Goal: Entertainment & Leisure: Consume media (video, audio)

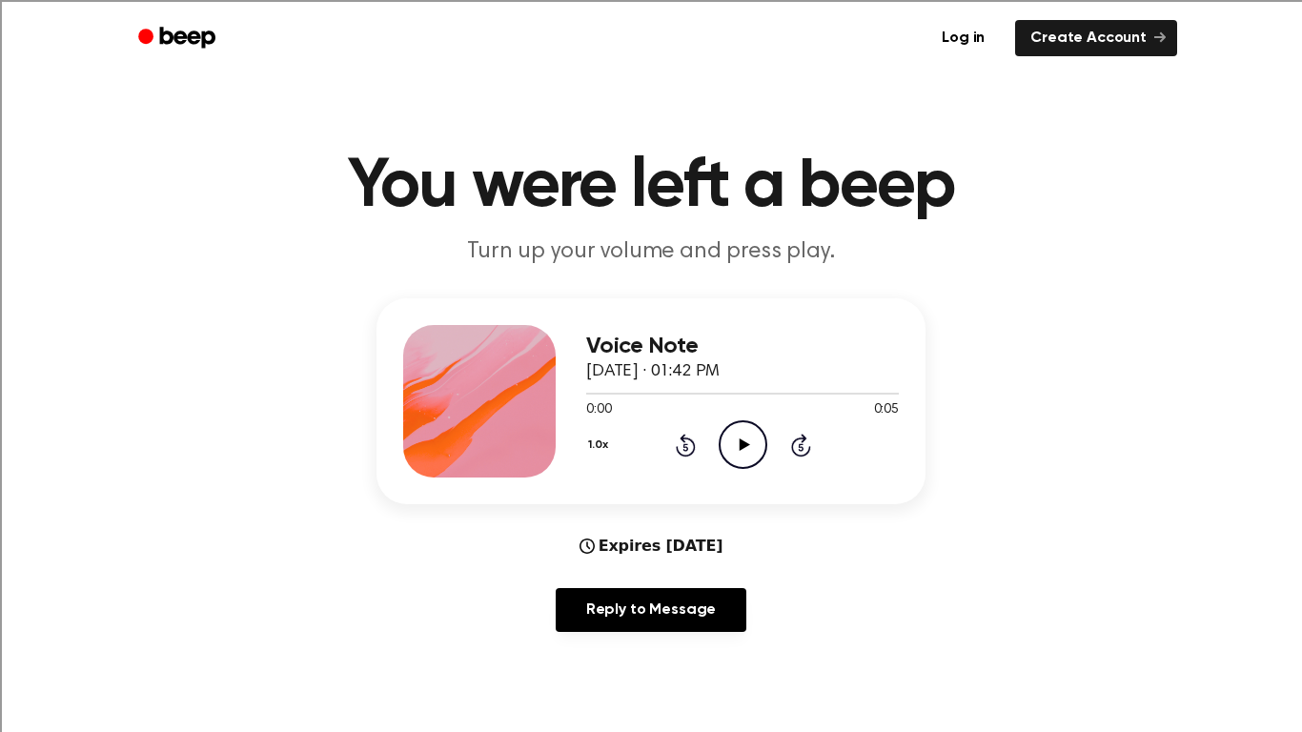
click at [739, 440] on icon at bounding box center [744, 444] width 10 height 12
click at [762, 461] on icon "Play Audio" at bounding box center [743, 444] width 49 height 49
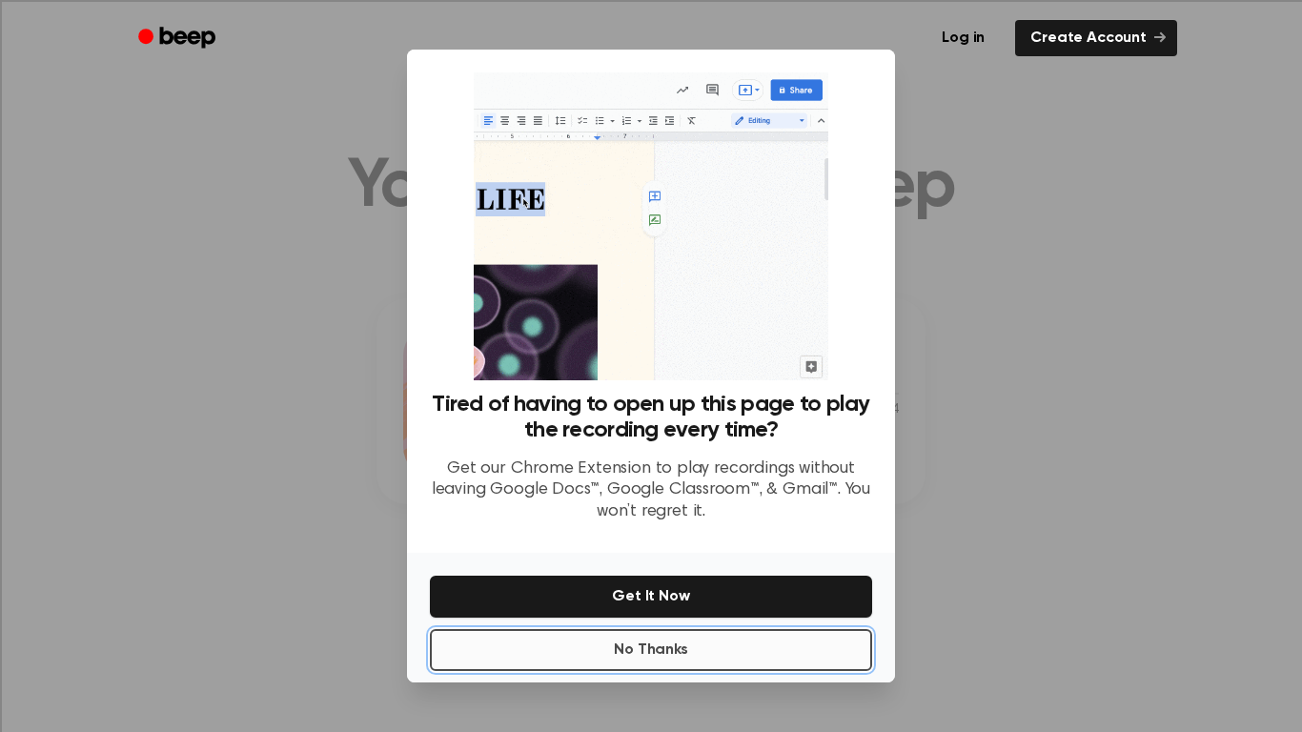
click at [817, 642] on button "No Thanks" at bounding box center [651, 650] width 442 height 42
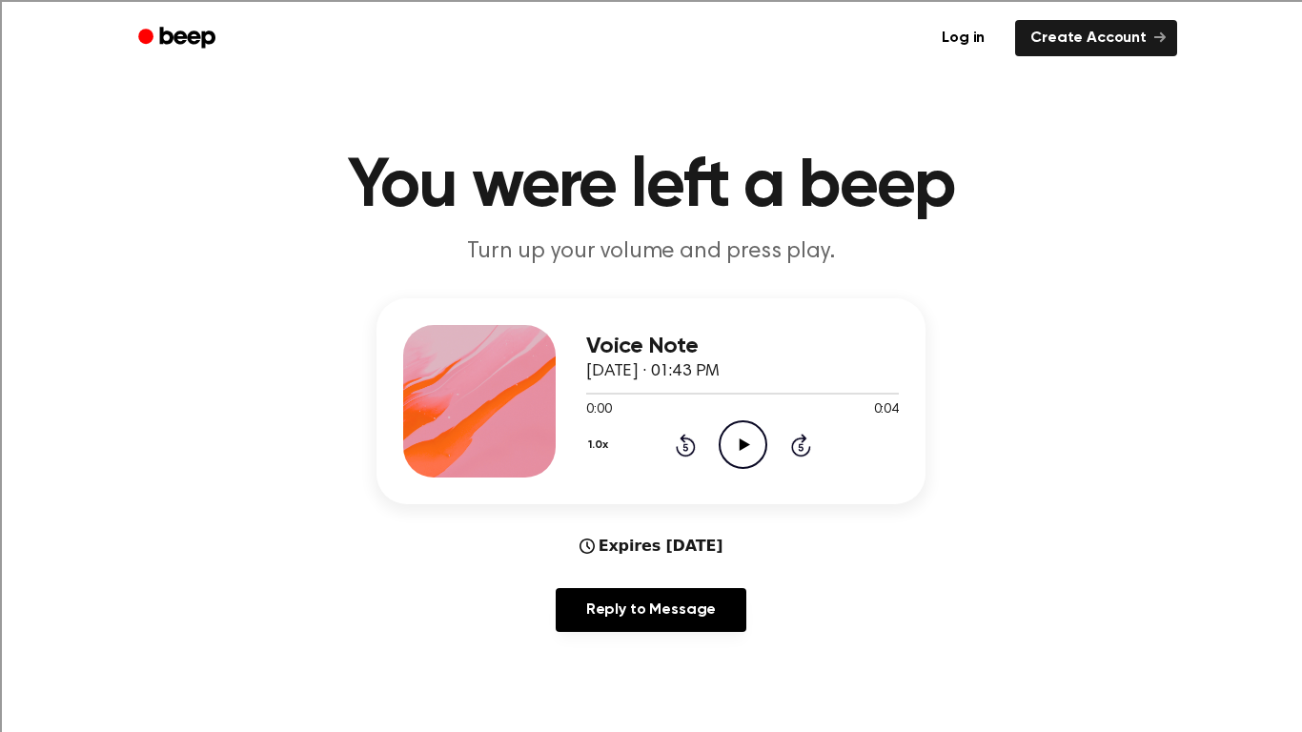
click at [744, 450] on icon "Play Audio" at bounding box center [743, 444] width 49 height 49
click at [747, 439] on icon "Play Audio" at bounding box center [743, 444] width 49 height 49
click at [741, 456] on icon "Play Audio" at bounding box center [743, 444] width 49 height 49
click at [759, 434] on icon "Play Audio" at bounding box center [743, 444] width 49 height 49
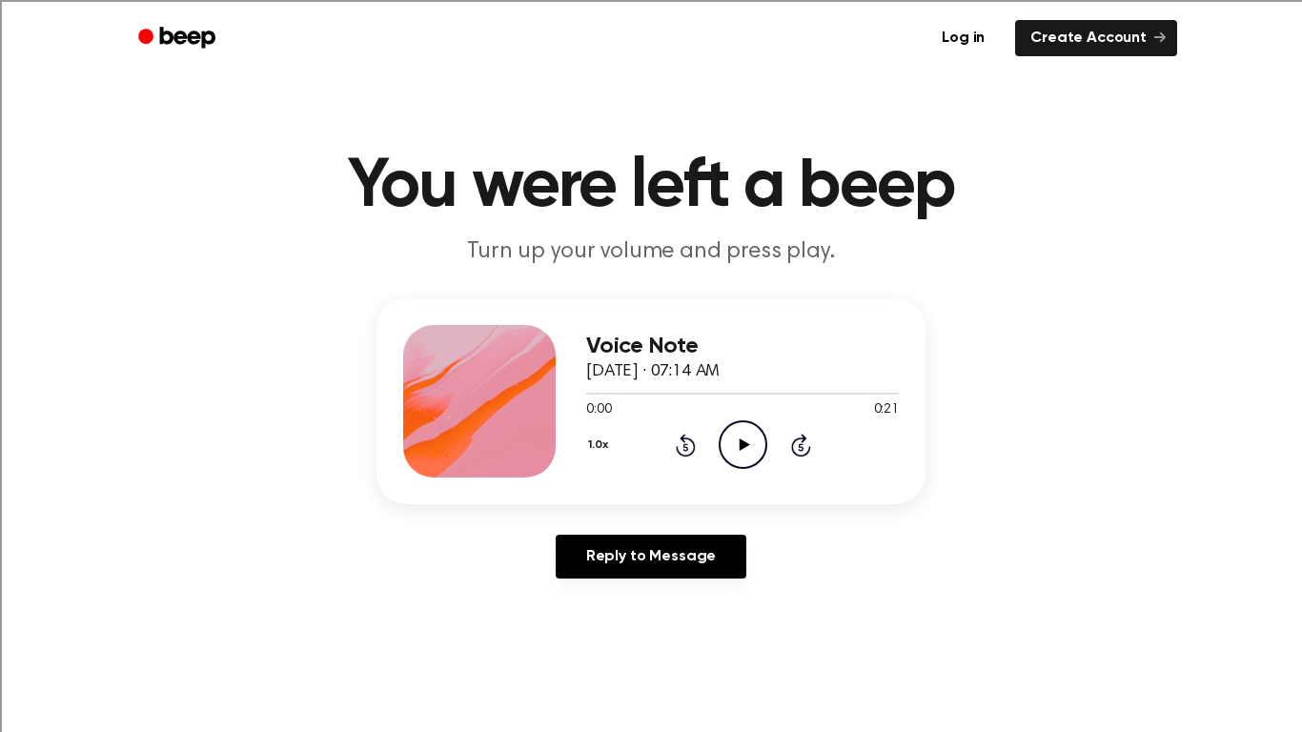
click at [749, 448] on icon "Play Audio" at bounding box center [743, 444] width 49 height 49
click at [758, 440] on icon "Play Audio" at bounding box center [743, 444] width 49 height 49
